Goal: Navigation & Orientation: Find specific page/section

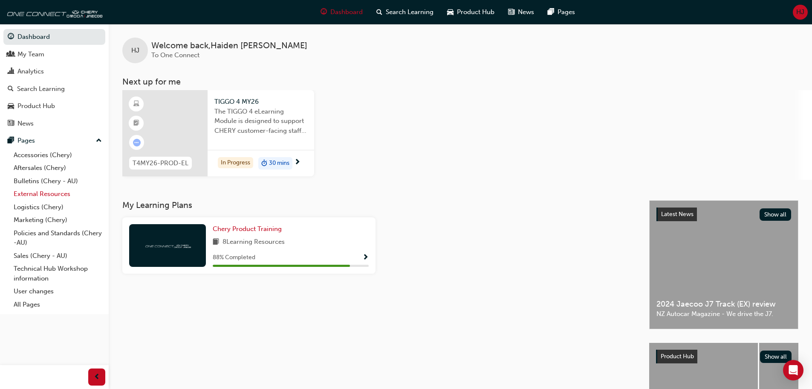
click at [50, 195] on link "External Resources" at bounding box center [57, 193] width 95 height 13
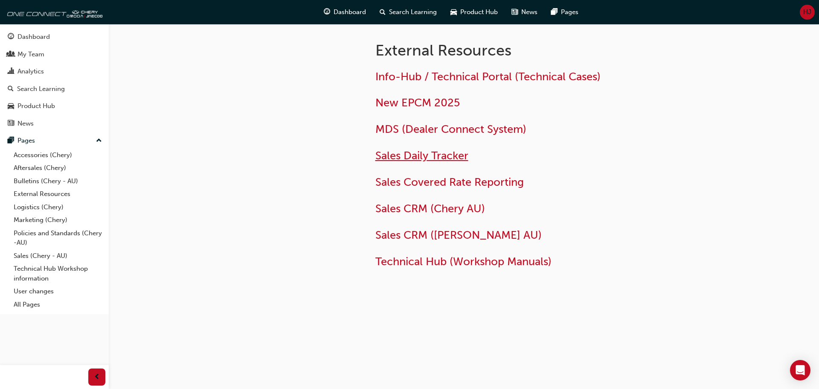
click at [415, 156] on span "Sales Daily Tracker" at bounding box center [421, 155] width 93 height 13
click at [438, 209] on span "Sales CRM (Chery AU)" at bounding box center [430, 208] width 110 height 13
